Goal: Task Accomplishment & Management: Manage account settings

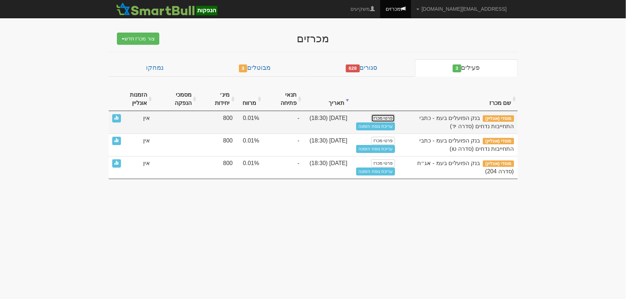
click at [385, 118] on link "פרטי מכרז" at bounding box center [383, 118] width 24 height 8
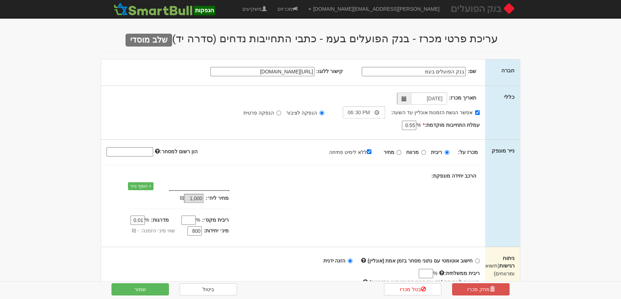
type input "18/08/2025"
select select "כתבי התחייבות נדחים"
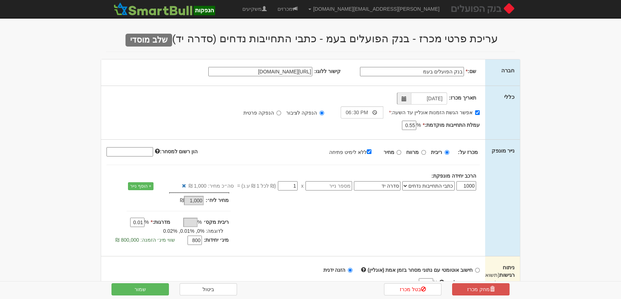
click at [441, 185] on select "אג״ח אג״ח להמרה מניות כתבי אופציה ניירות ערך מסחריים אופציות רכש כתבי התחייבות …" at bounding box center [428, 185] width 52 height 9
click at [423, 73] on input "בנק הפועלים בעמ" at bounding box center [412, 71] width 104 height 9
drag, startPoint x: 403, startPoint y: 72, endPoint x: 424, endPoint y: 72, distance: 21.2
click at [425, 72] on input "בנק הפועלים בעמ-בבבבב" at bounding box center [412, 71] width 104 height 9
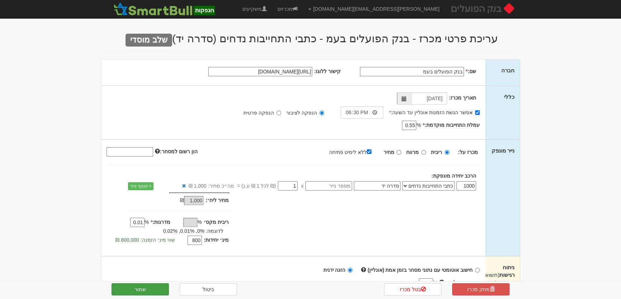
type input "בנק הפועלים בעמ"
click at [152, 286] on button "שמור" at bounding box center [140, 290] width 57 height 12
